Goal: Find contact information: Find contact information

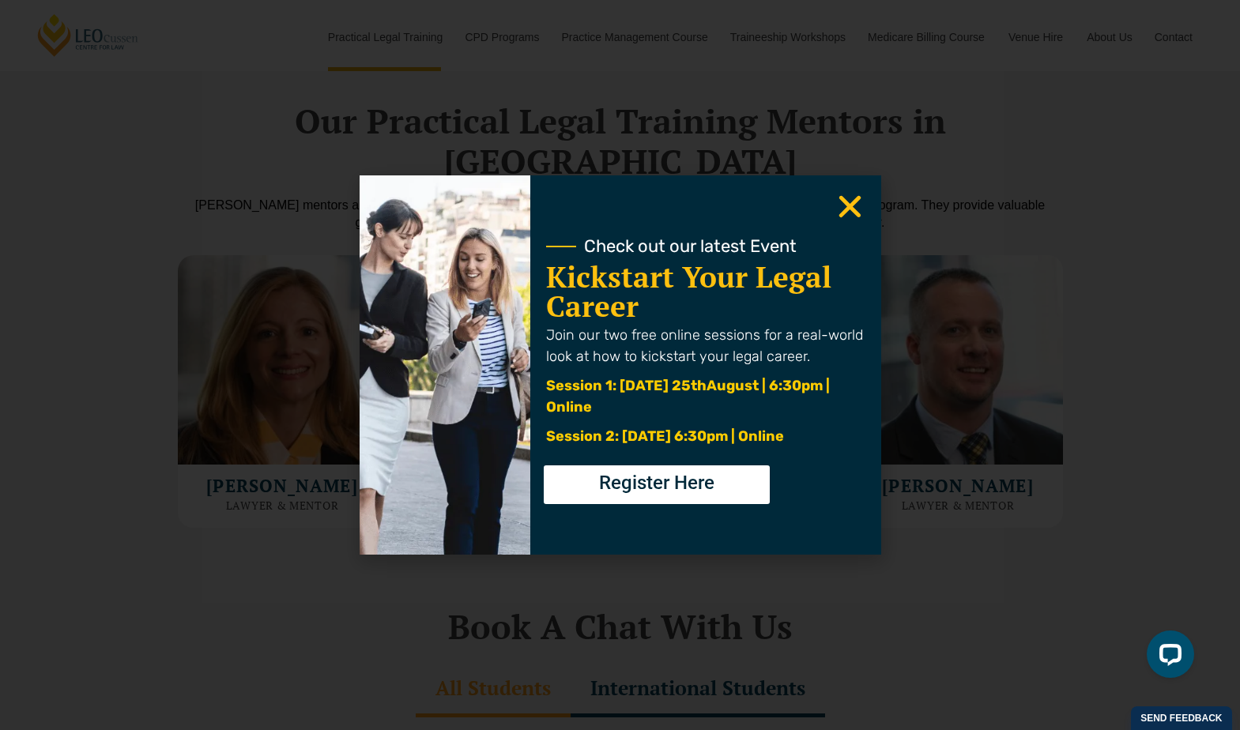
scroll to position [4348, 0]
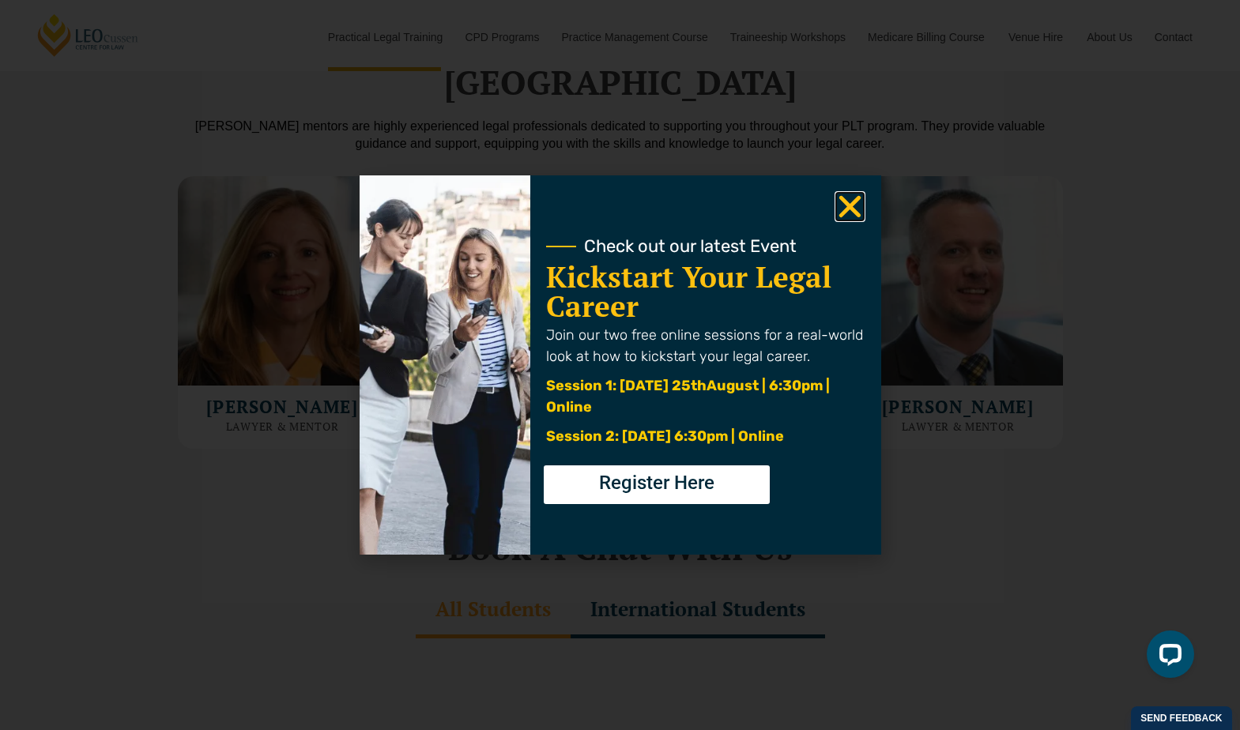
click at [863, 213] on icon "Close" at bounding box center [850, 206] width 31 height 31
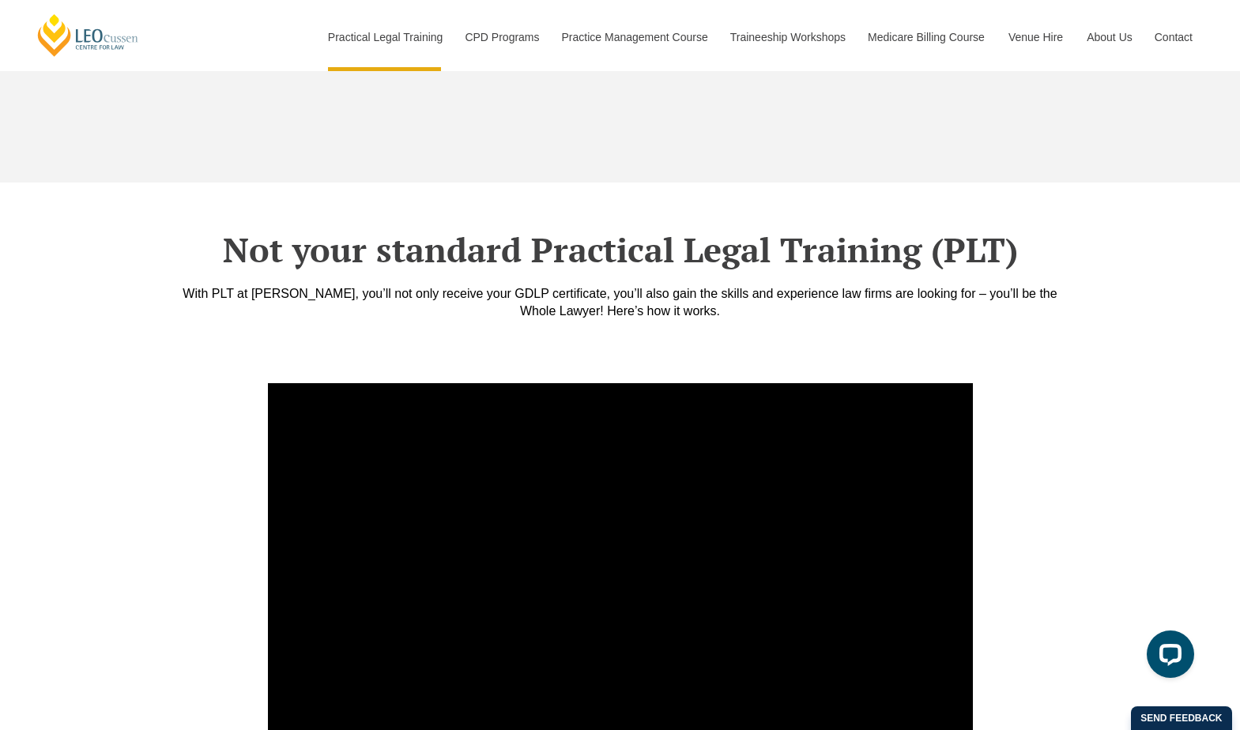
scroll to position [5333, 0]
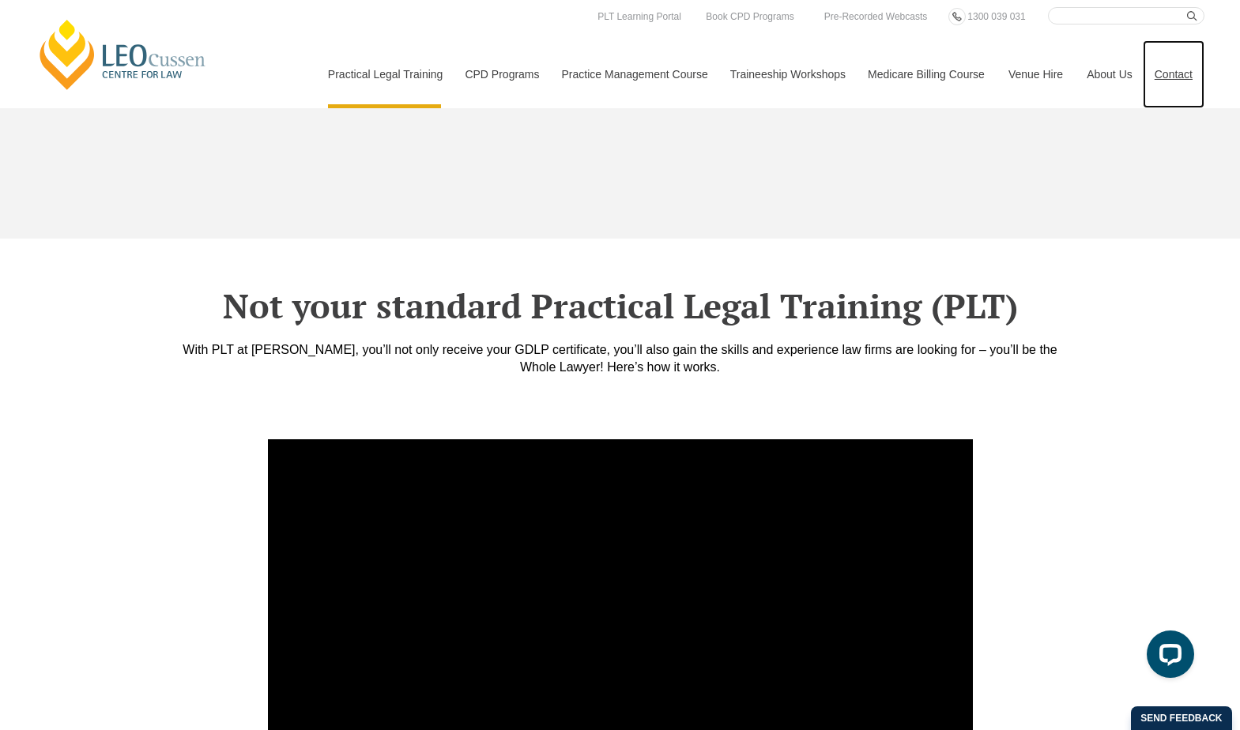
click at [1188, 58] on link "Contact" at bounding box center [1174, 74] width 62 height 68
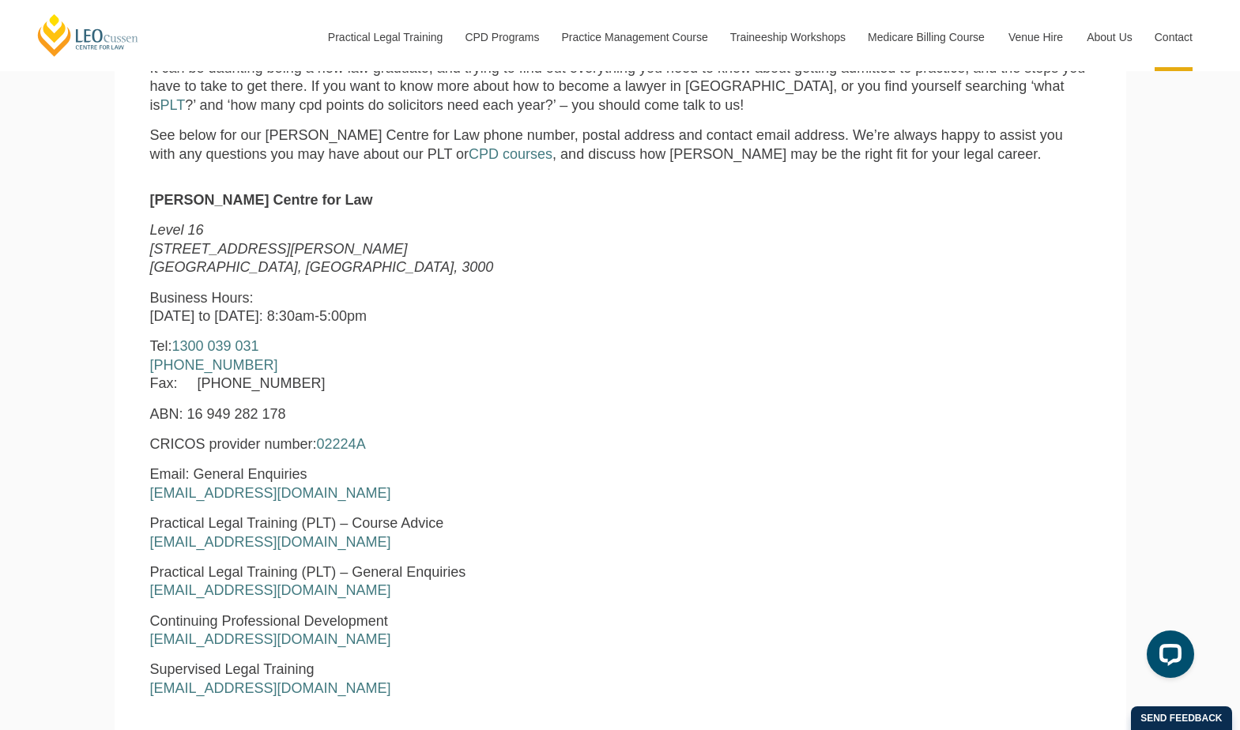
scroll to position [632, 0]
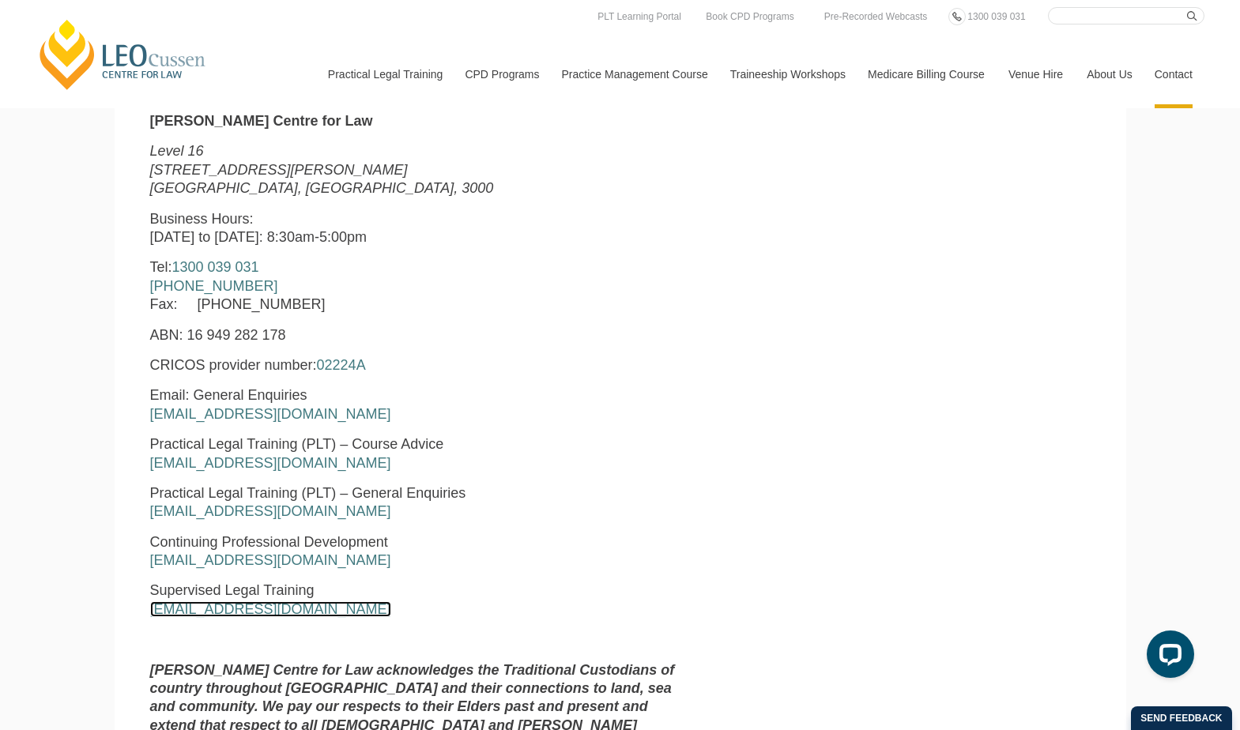
click at [251, 609] on link "enquiries@leocussen.edu.au" at bounding box center [270, 610] width 241 height 16
drag, startPoint x: 898, startPoint y: 215, endPoint x: 997, endPoint y: 50, distance: 192.5
click at [901, 202] on div "Leo Cussen Centre for Law Level 16 15 William Street Melbourne, Victoria, 3000 …" at bounding box center [620, 439] width 964 height 654
